Goal: Find specific page/section: Find specific page/section

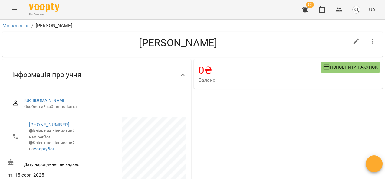
scroll to position [328, 0]
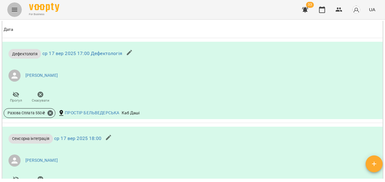
click at [14, 8] on icon "Menu" at bounding box center [14, 10] width 5 height 4
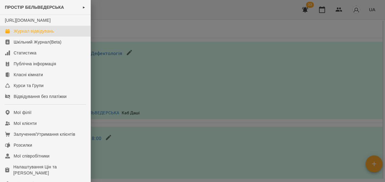
click at [43, 34] on div "Журнал відвідувань" at bounding box center [34, 31] width 40 height 6
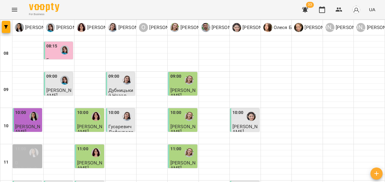
scroll to position [230, 0]
click at [16, 12] on icon "Menu" at bounding box center [14, 9] width 7 height 7
